Goal: Transaction & Acquisition: Purchase product/service

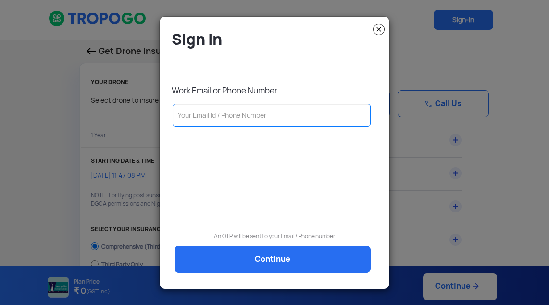
select select "1000000"
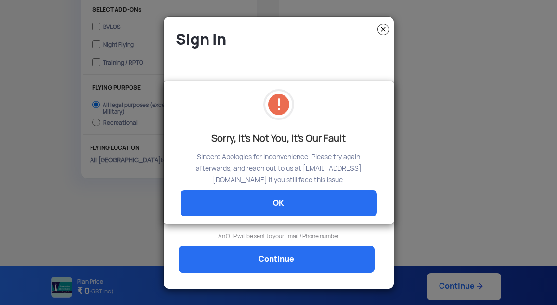
click at [383, 28] on modal-container "Sorry, It's Not You, It's Our Fault Sincere Apologies for Inconvenience. Please…" at bounding box center [278, 152] width 557 height 305
drag, startPoint x: 383, startPoint y: 28, endPoint x: 214, endPoint y: 327, distance: 343.4
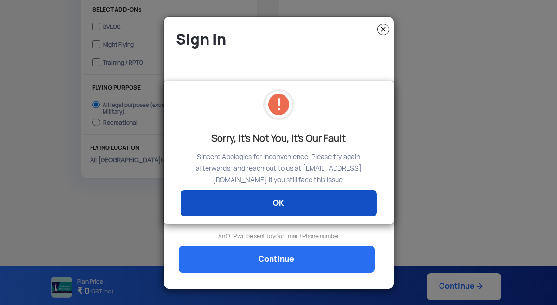
click at [300, 198] on link "OK" at bounding box center [278, 203] width 196 height 26
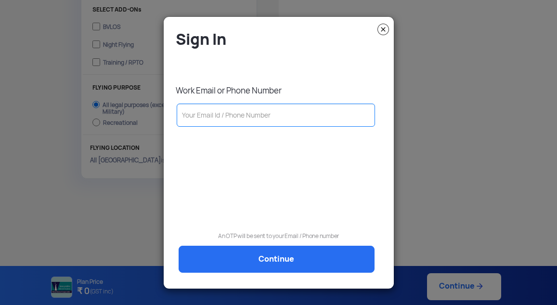
click at [385, 34] on img at bounding box center [383, 30] width 12 height 12
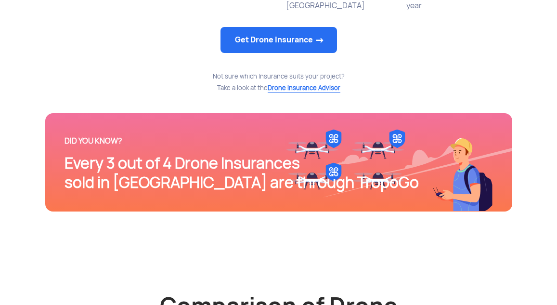
scroll to position [560, 0]
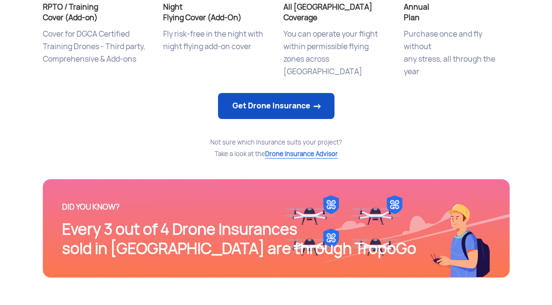
click at [275, 110] on link "Get Drone Insurance" at bounding box center [276, 106] width 116 height 26
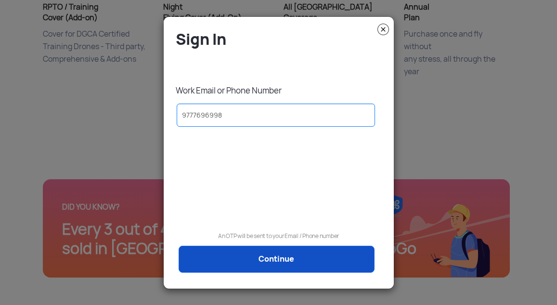
type input "9777696998"
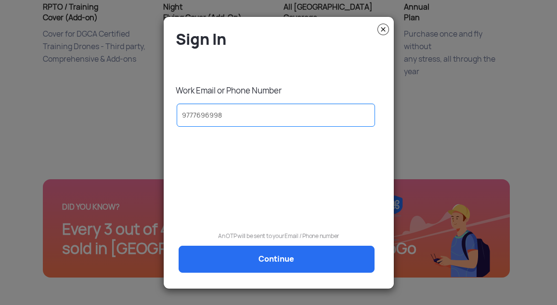
click at [270, 260] on link "Continue" at bounding box center [277, 258] width 196 height 27
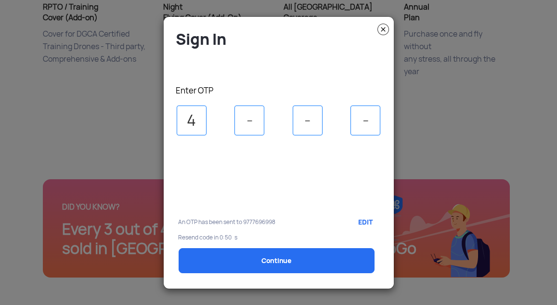
type input "4"
type input "3"
type input "1"
type input "5"
select select "1000000"
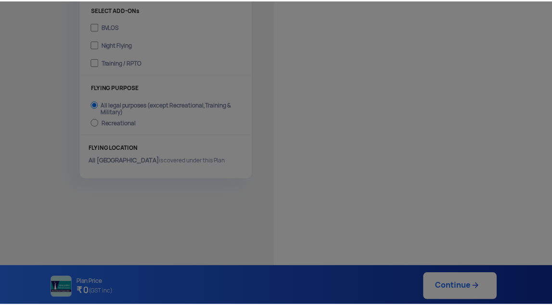
scroll to position [351, 0]
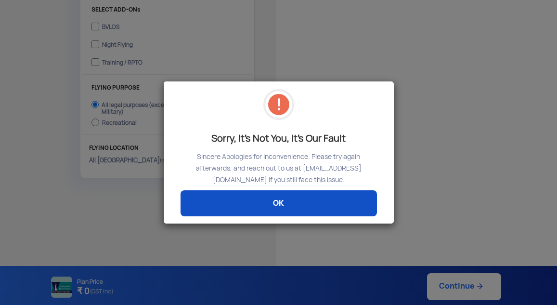
click at [311, 200] on link "OK" at bounding box center [278, 203] width 196 height 26
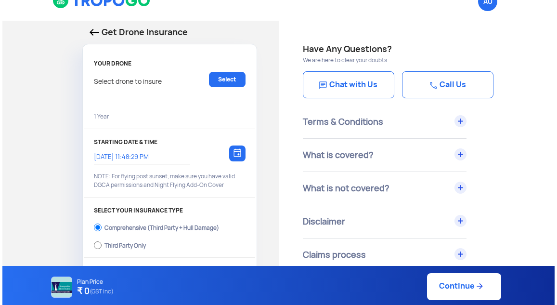
scroll to position [14, 0]
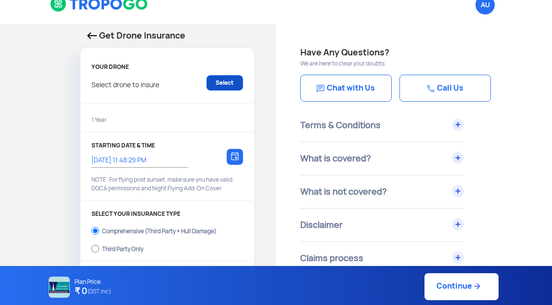
click at [222, 83] on link "Select" at bounding box center [224, 82] width 37 height 15
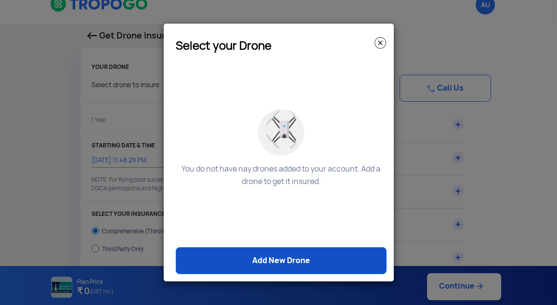
click at [291, 255] on link "Add New Drone" at bounding box center [281, 260] width 211 height 27
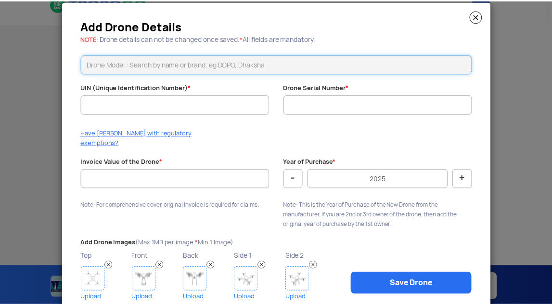
scroll to position [0, 0]
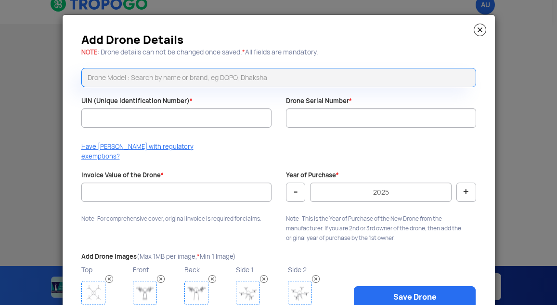
click at [476, 30] on img at bounding box center [479, 30] width 13 height 13
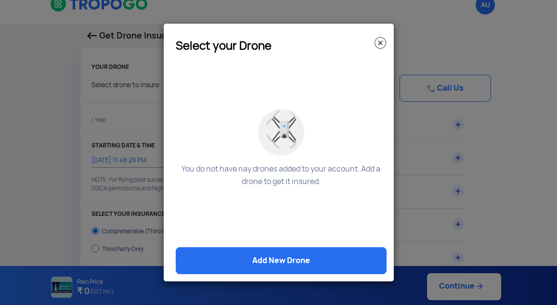
click at [382, 45] on img at bounding box center [380, 43] width 12 height 12
